Goal: Information Seeking & Learning: Learn about a topic

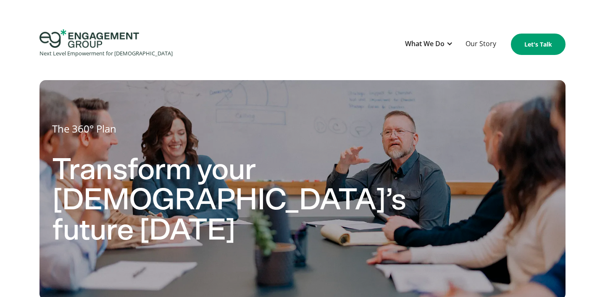
click at [94, 38] on img "home" at bounding box center [89, 38] width 100 height 18
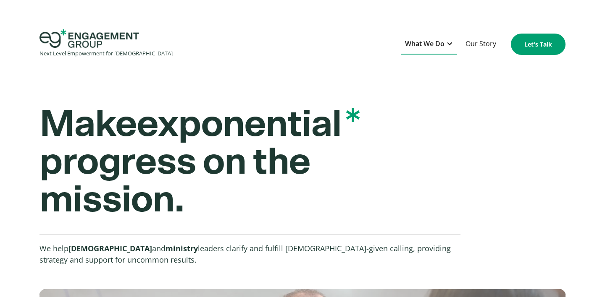
click at [434, 42] on div "What We Do" at bounding box center [424, 43] width 39 height 11
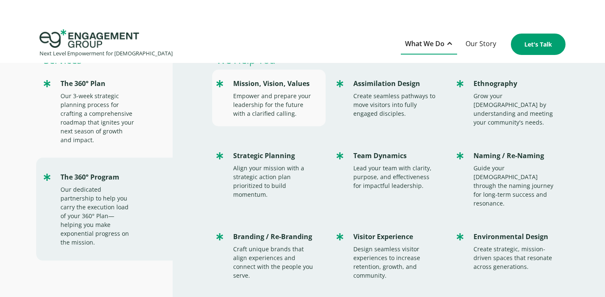
scroll to position [41, 0]
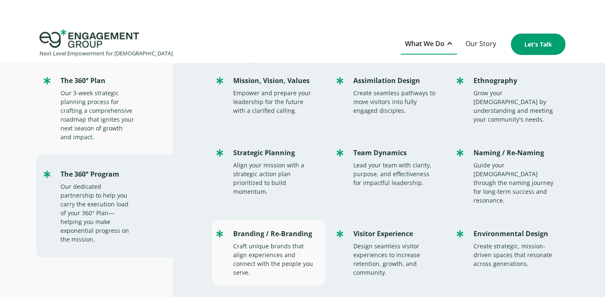
click at [266, 223] on div "Branding / Re-Branding Craft unique brands that align experiences and connect w…" at bounding box center [268, 253] width 113 height 66
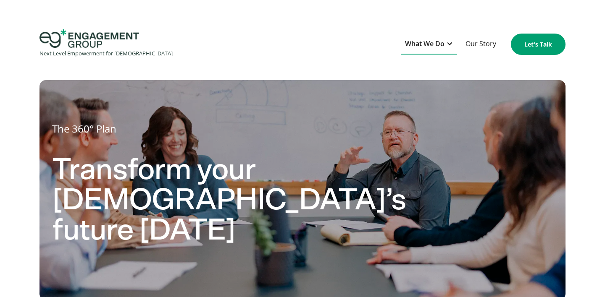
click at [421, 44] on div "What We Do" at bounding box center [424, 43] width 39 height 11
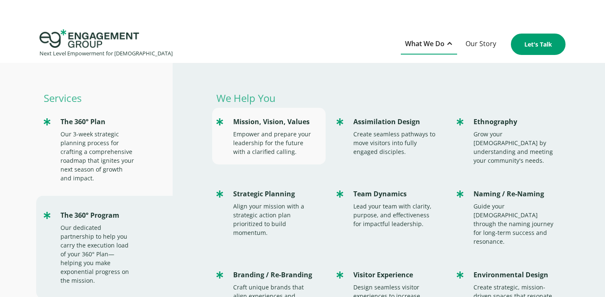
click at [266, 135] on div "Empower and prepare your leadership for the future with a clarified calling." at bounding box center [275, 143] width 84 height 26
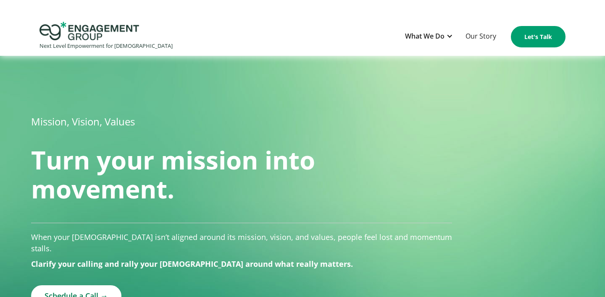
scroll to position [9, 0]
